Goal: Task Accomplishment & Management: Manage account settings

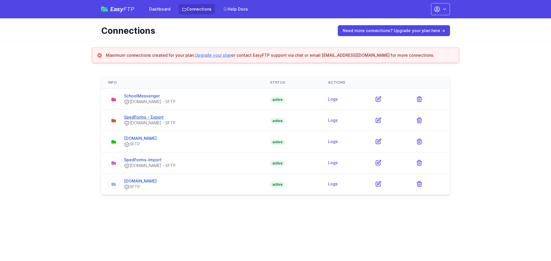
click at [138, 119] on link "SpedForms - Export" at bounding box center [144, 117] width 40 height 5
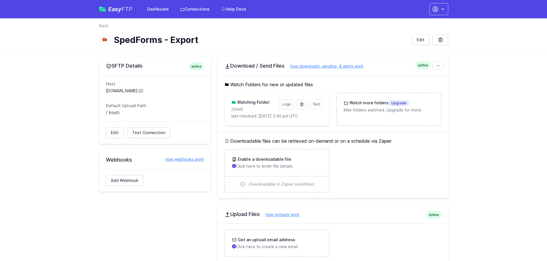
click at [248, 119] on div "Test Logs Watching Folder: / (root) last checked: [DATE] 2:45 pm UTC" at bounding box center [276, 109] width 105 height 33
click at [244, 122] on div "Test Logs Watching Folder: / (root) last checked: [DATE] 2:45 pm UTC" at bounding box center [276, 109] width 105 height 33
click at [317, 104] on span "Test" at bounding box center [315, 104] width 7 height 4
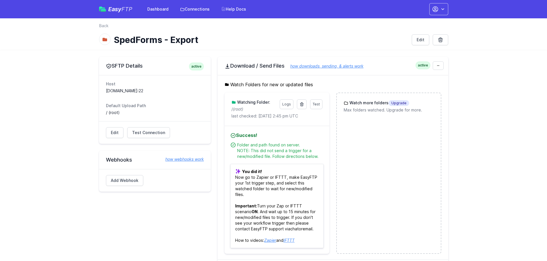
click at [266, 150] on div "Folder and path found on server. NOTE: This did not send a trigger for a new/mo…" at bounding box center [280, 150] width 86 height 17
click at [265, 151] on div "Folder and path found on server. NOTE: This did not send a trigger for a new/mo…" at bounding box center [280, 150] width 86 height 17
drag, startPoint x: 241, startPoint y: 192, endPoint x: 245, endPoint y: 183, distance: 9.5
click at [241, 192] on p "You did it! Now go to Zapier or IFTTT, make EasyFTP your 1st trigger step, and …" at bounding box center [276, 206] width 93 height 84
click at [250, 133] on h4 "Success!" at bounding box center [276, 135] width 93 height 7
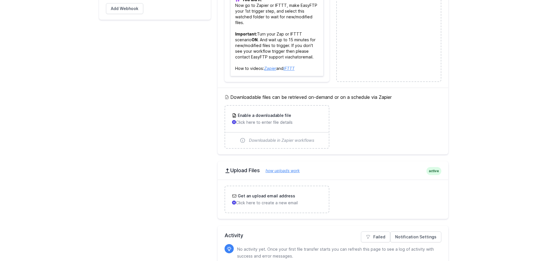
scroll to position [197, 0]
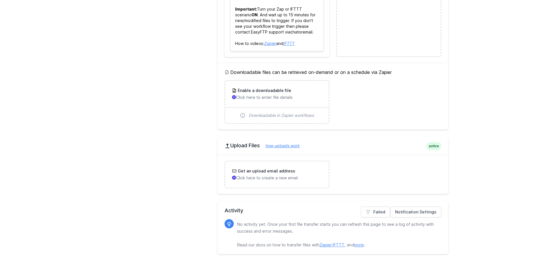
click at [370, 183] on ul "Get an upload email address Click here to create a new email" at bounding box center [332, 175] width 217 height 28
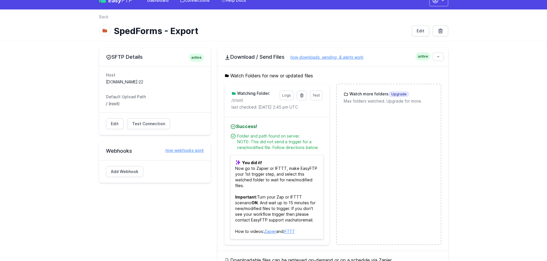
scroll to position [0, 0]
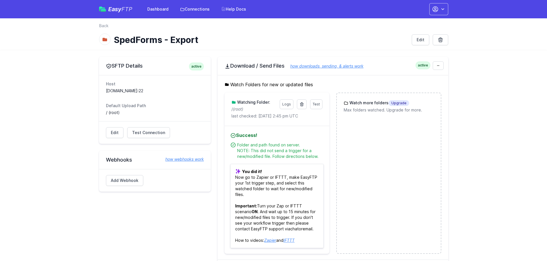
click at [236, 112] on div "Test Logs Watching Folder: / (root) last checked: [DATE] 2:45 pm UTC" at bounding box center [276, 110] width 91 height 20
click at [261, 153] on div "Folder and path found on server. NOTE: This did not send a trigger for a new/mo…" at bounding box center [280, 150] width 86 height 17
click at [108, 90] on dd "[DOMAIN_NAME]:22" at bounding box center [155, 91] width 98 height 6
click at [108, 128] on link "Edit" at bounding box center [115, 132] width 18 height 11
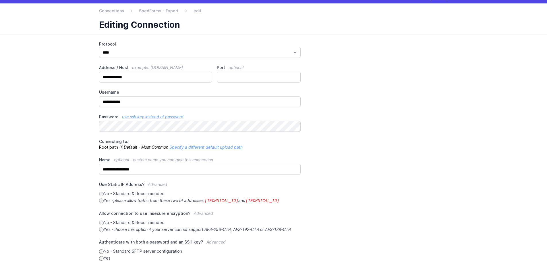
scroll to position [29, 0]
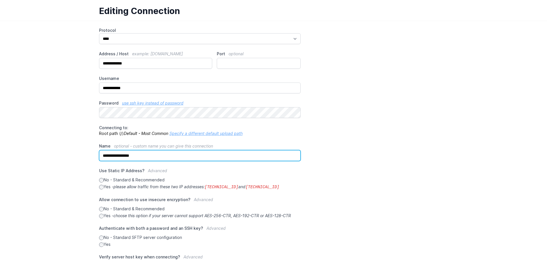
click at [155, 155] on input "**********" at bounding box center [200, 155] width 202 height 11
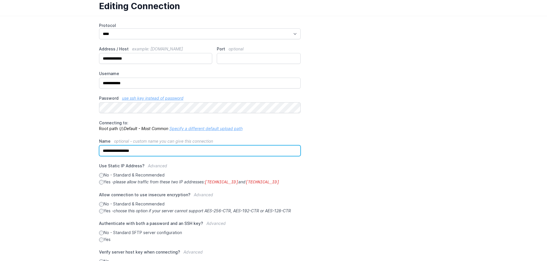
scroll to position [82, 0]
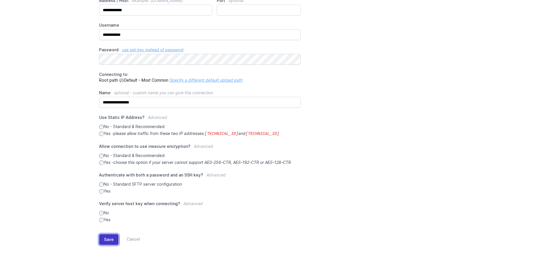
click at [112, 240] on button "Save" at bounding box center [109, 239] width 20 height 11
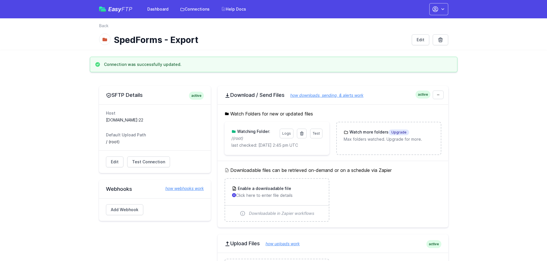
click at [242, 139] on icon "(root)" at bounding box center [238, 138] width 10 height 5
click at [304, 145] on p "last checked: [DATE] 2:45 pm UTC" at bounding box center [276, 146] width 91 height 6
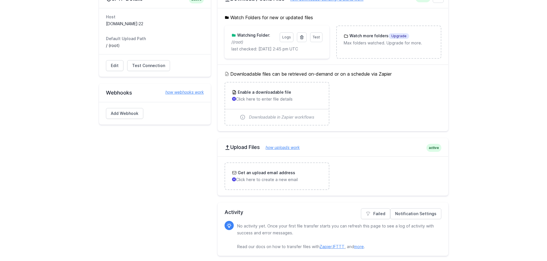
scroll to position [98, 0]
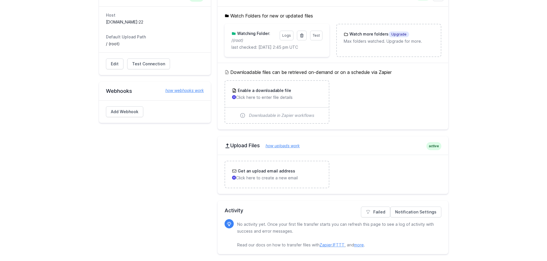
click at [267, 235] on p "No activity yet. Once your first file transfer starts you can refresh this page…" at bounding box center [336, 235] width 199 height 28
click at [405, 211] on link "Notification Settings" at bounding box center [415, 212] width 51 height 11
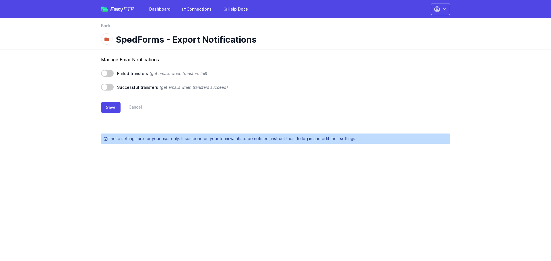
click at [109, 72] on span at bounding box center [107, 73] width 13 height 7
click at [110, 111] on button "Save" at bounding box center [111, 107] width 20 height 11
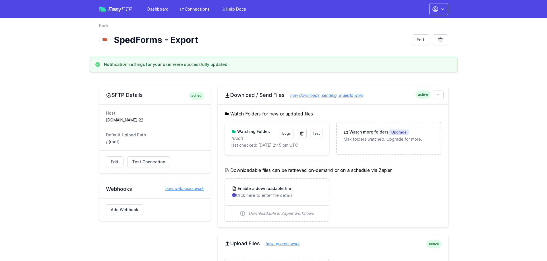
click at [364, 110] on div "Watch Folders for new or updated files Test Logs Watching Folder: / (root) last…" at bounding box center [332, 132] width 230 height 57
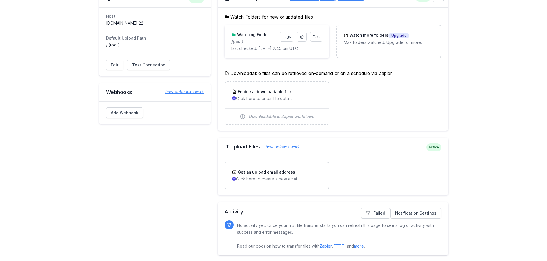
scroll to position [98, 0]
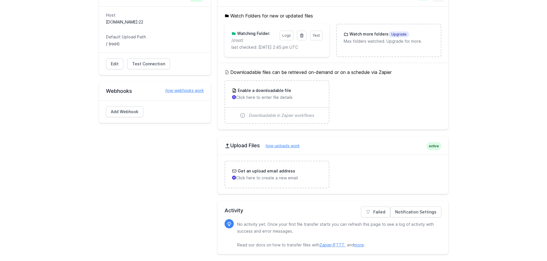
click at [369, 138] on div "active Upload Files how uploads work" at bounding box center [332, 146] width 230 height 18
